Goal: Information Seeking & Learning: Learn about a topic

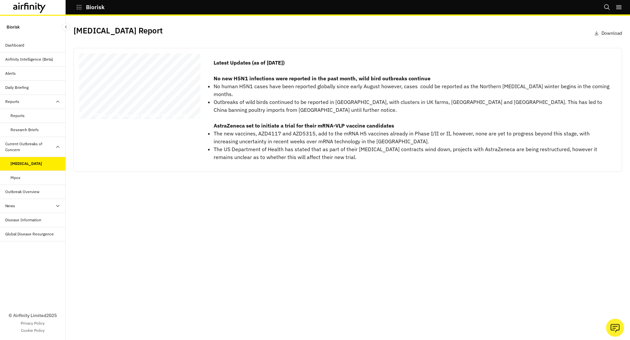
click at [81, 5] on icon "button" at bounding box center [79, 7] width 6 height 6
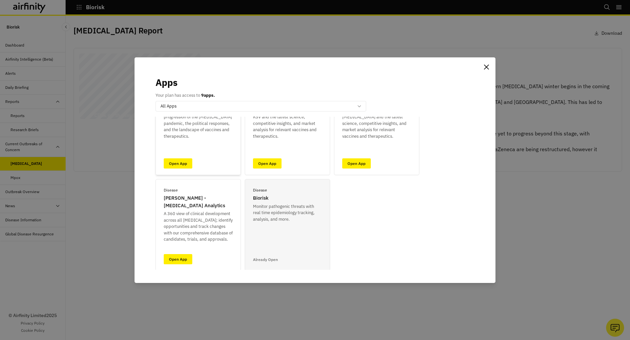
scroll to position [48, 0]
click at [182, 258] on link "Open App" at bounding box center [178, 259] width 29 height 10
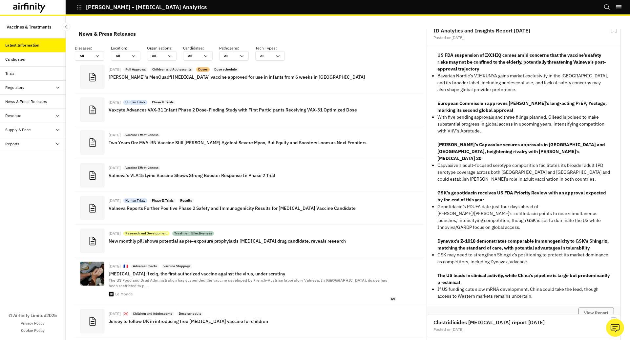
scroll to position [399, 197]
click at [463, 190] on strong "GSK’s gepotidacin receives US FDA Priority Review with an approval expected by …" at bounding box center [521, 196] width 169 height 13
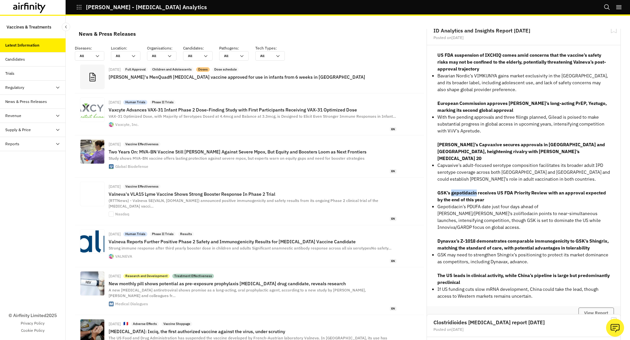
click at [463, 190] on strong "GSK’s gepotidacin receives US FDA Priority Review with an approval expected by …" at bounding box center [521, 196] width 169 height 13
copy strong "gepotidacin"
drag, startPoint x: 27, startPoint y: 142, endPoint x: 27, endPoint y: 147, distance: 4.9
click at [27, 142] on div "Reports" at bounding box center [35, 144] width 60 height 6
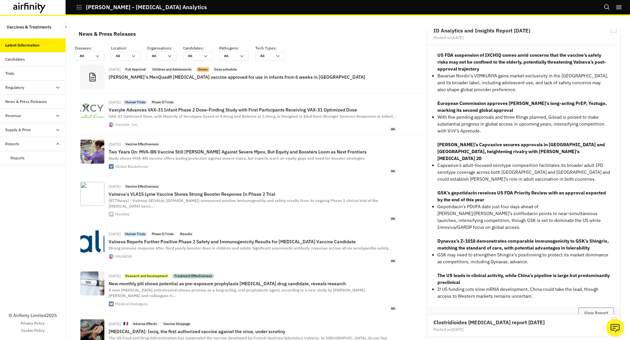
click at [27, 159] on div "Reports" at bounding box center [38, 158] width 55 height 6
